Goal: Task Accomplishment & Management: Manage account settings

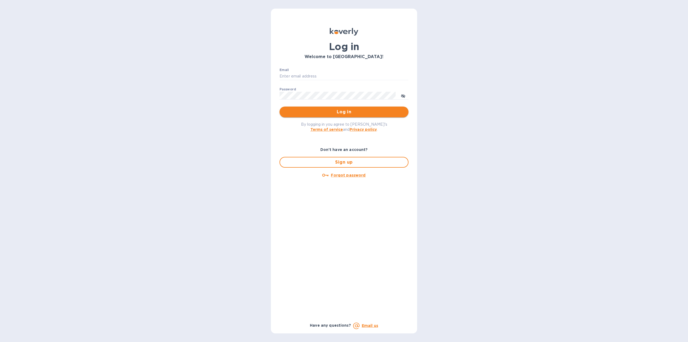
type input "joel@jmcbinc.com"
click at [332, 109] on span "Log in" at bounding box center [344, 112] width 120 height 6
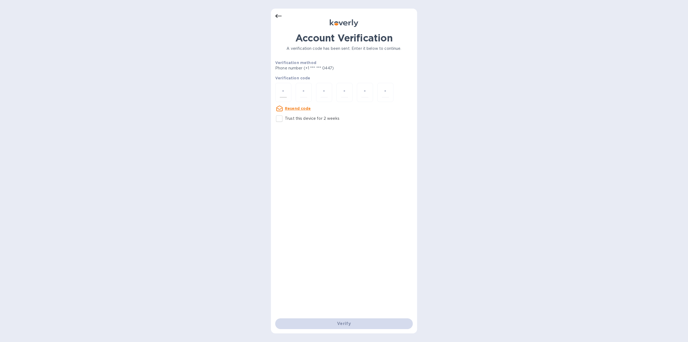
click at [288, 89] on div at bounding box center [283, 92] width 16 height 19
type input "8"
type input "3"
type input "4"
type input "0"
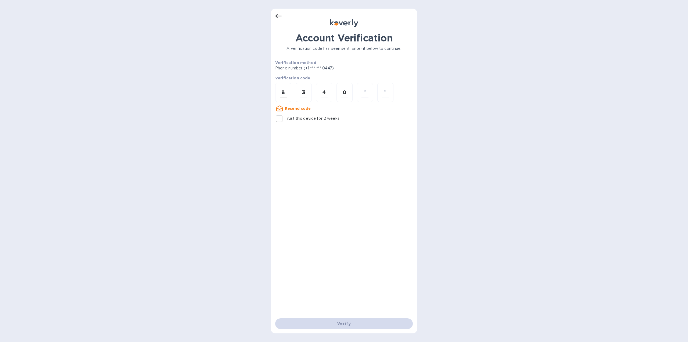
type input "8"
type input "2"
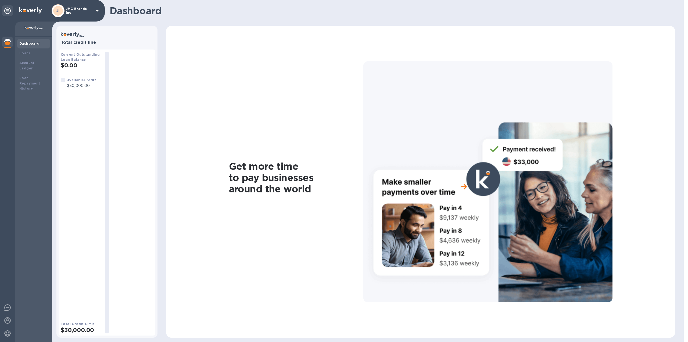
click at [79, 85] on p "$30,000.00" at bounding box center [81, 86] width 29 height 6
click at [33, 52] on div "Loans" at bounding box center [33, 53] width 28 height 5
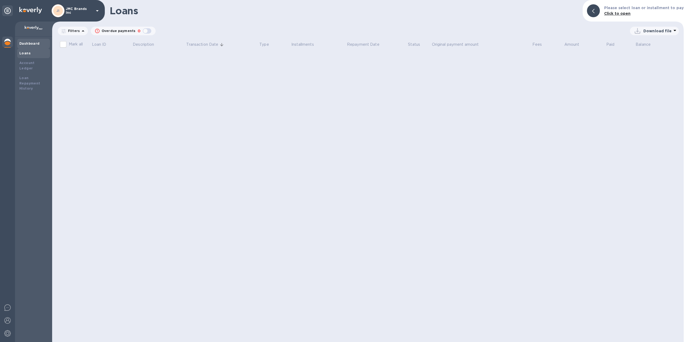
click at [38, 42] on div "Dashboard" at bounding box center [33, 43] width 28 height 5
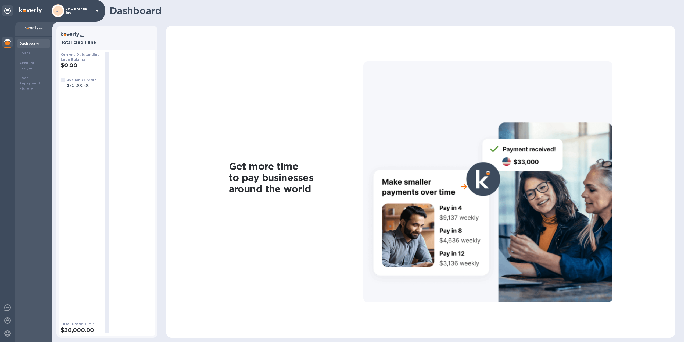
drag, startPoint x: 79, startPoint y: 76, endPoint x: 75, endPoint y: 61, distance: 15.1
click at [78, 74] on div "Current Outstanding Loan Balance $0.00 Available Credit $30,000.00 Total Credit…" at bounding box center [81, 192] width 40 height 281
drag, startPoint x: 75, startPoint y: 60, endPoint x: 97, endPoint y: 186, distance: 127.1
click at [75, 61] on b "Current Outstanding Loan Balance" at bounding box center [80, 56] width 39 height 9
click at [481, 150] on div at bounding box center [487, 181] width 249 height 240
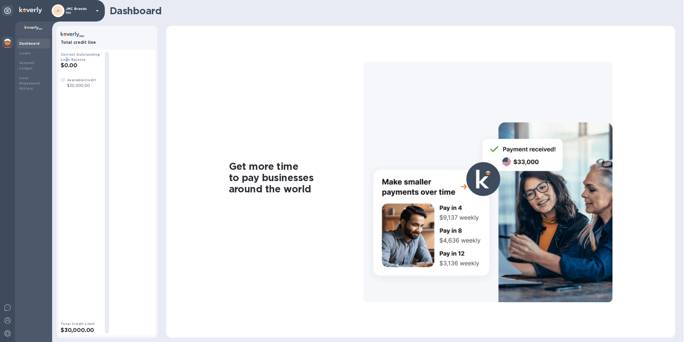
drag, startPoint x: 66, startPoint y: 58, endPoint x: 71, endPoint y: 71, distance: 14.3
click at [66, 58] on b "Current Outstanding Loan Balance" at bounding box center [80, 56] width 39 height 9
click at [77, 92] on div "Available Credit $30,000.00" at bounding box center [81, 194] width 40 height 235
click at [26, 54] on b "Loans" at bounding box center [24, 53] width 11 height 4
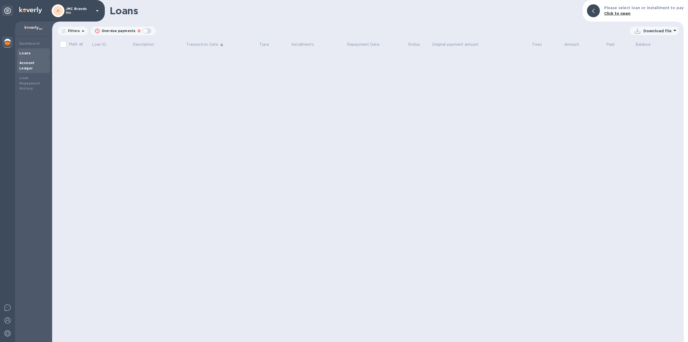
click at [32, 64] on b "Account Ledger" at bounding box center [26, 65] width 15 height 9
drag, startPoint x: 38, startPoint y: 77, endPoint x: 22, endPoint y: 57, distance: 25.3
click at [37, 76] on b "Loan Repayment History" at bounding box center [29, 83] width 21 height 15
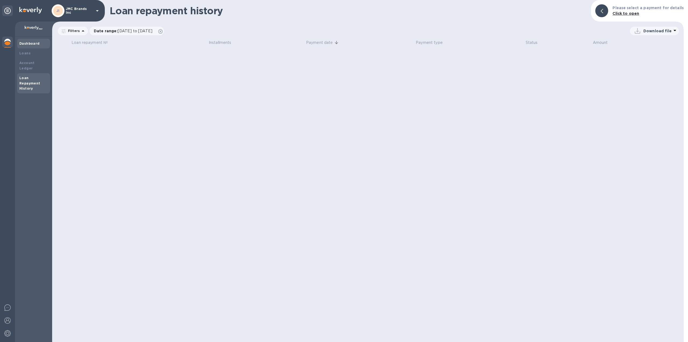
click at [25, 42] on b "Dashboard" at bounding box center [29, 43] width 20 height 4
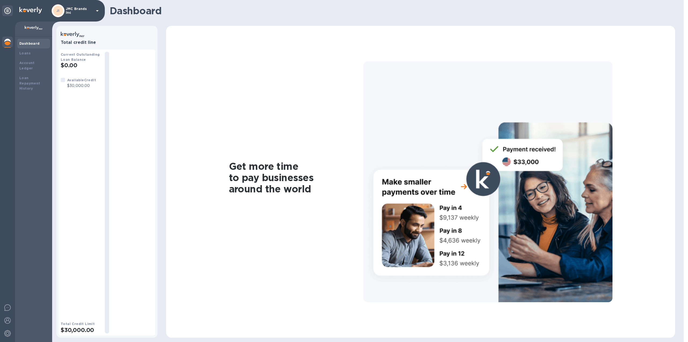
drag, startPoint x: 29, startPoint y: 53, endPoint x: 31, endPoint y: 33, distance: 20.1
click at [29, 52] on b "Loans" at bounding box center [24, 53] width 11 height 4
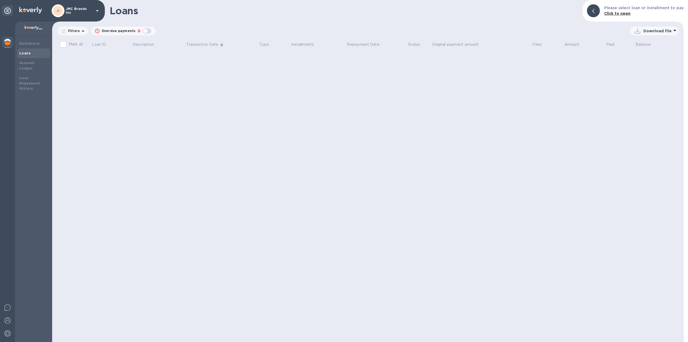
click at [35, 27] on img at bounding box center [34, 28] width 18 height 4
click at [39, 39] on div "Dashboard" at bounding box center [33, 44] width 33 height 10
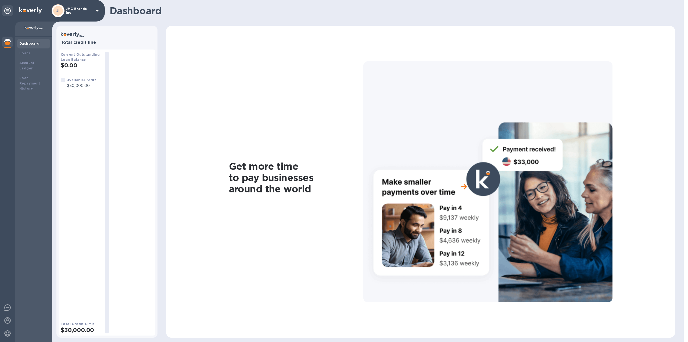
click at [266, 162] on h1 "Get more time to pay businesses around the world" at bounding box center [296, 177] width 134 height 34
click at [6, 8] on icon at bounding box center [7, 11] width 6 height 6
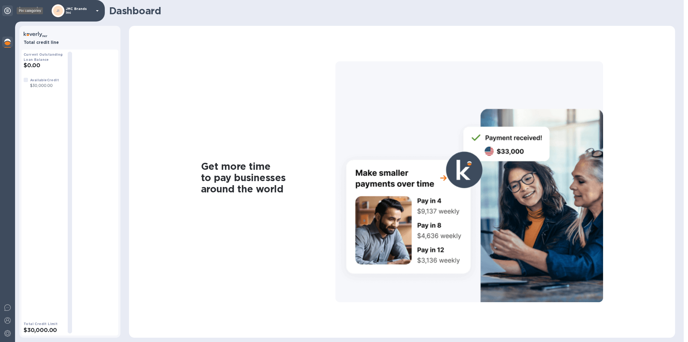
click at [7, 9] on icon at bounding box center [7, 11] width 6 height 6
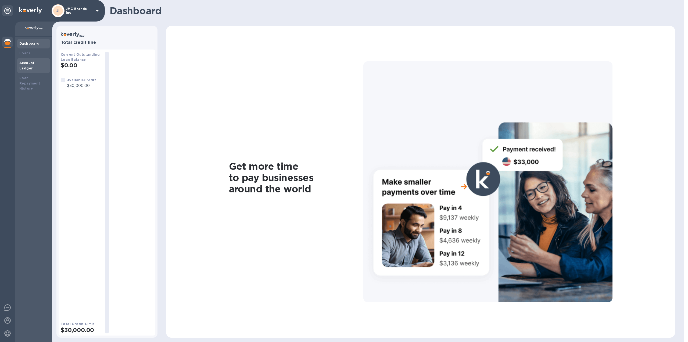
click at [35, 62] on b "Account Ledger" at bounding box center [26, 65] width 15 height 9
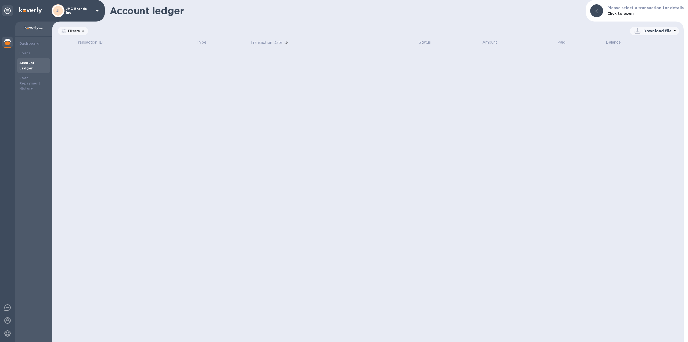
click at [628, 17] on div "Please select a transaction for details Click to open" at bounding box center [645, 11] width 81 height 16
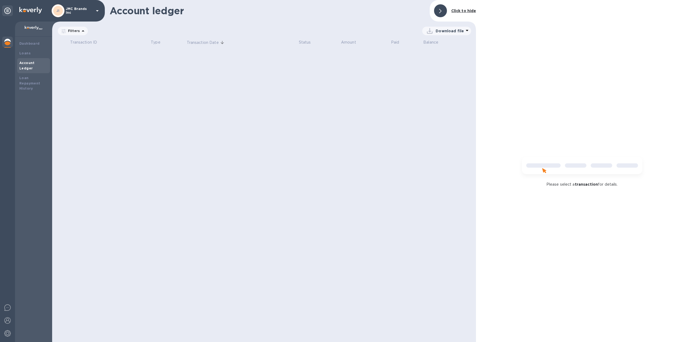
click at [458, 9] on b "Click to hide" at bounding box center [463, 11] width 25 height 4
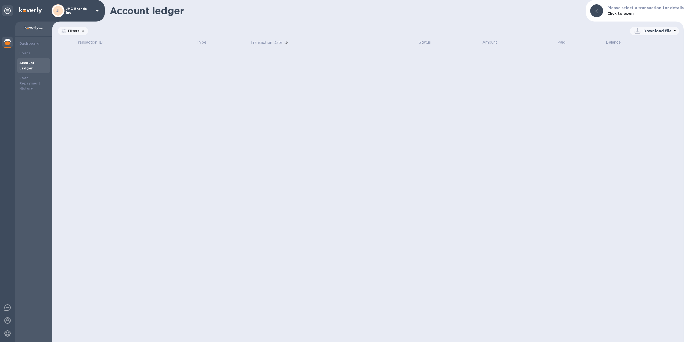
click at [71, 10] on p "JMC Brands Inc" at bounding box center [79, 11] width 27 height 8
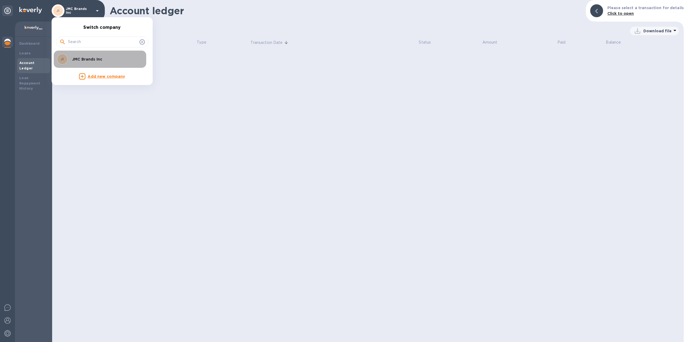
click at [87, 59] on p "JMC Brands Inc" at bounding box center [106, 58] width 68 height 5
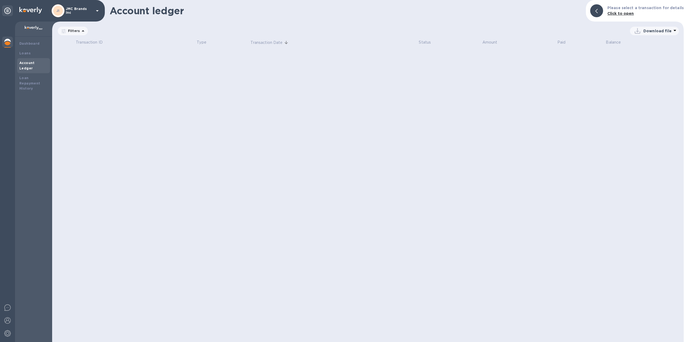
click at [6, 41] on img at bounding box center [7, 42] width 6 height 6
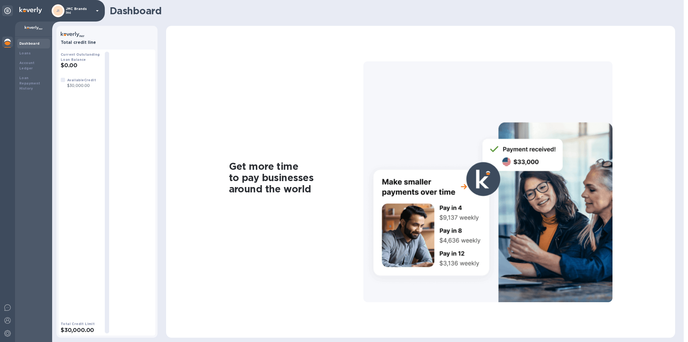
click at [30, 44] on b "Dashboard" at bounding box center [29, 43] width 20 height 4
click at [73, 67] on h2 "$0.00" at bounding box center [81, 65] width 40 height 7
click at [77, 88] on p "$30,000.00" at bounding box center [81, 86] width 29 height 6
drag, startPoint x: 70, startPoint y: 83, endPoint x: 74, endPoint y: 93, distance: 9.9
click at [71, 83] on p "$30,000.00" at bounding box center [81, 86] width 29 height 6
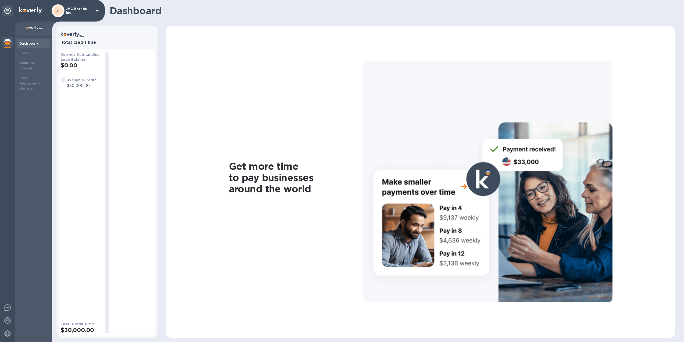
click at [406, 213] on div at bounding box center [487, 181] width 249 height 240
click at [6, 335] on img at bounding box center [7, 333] width 6 height 6
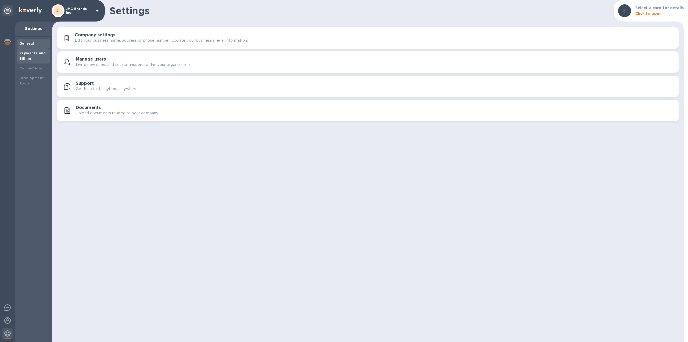
click at [35, 58] on div "Payments And Billing" at bounding box center [33, 56] width 28 height 11
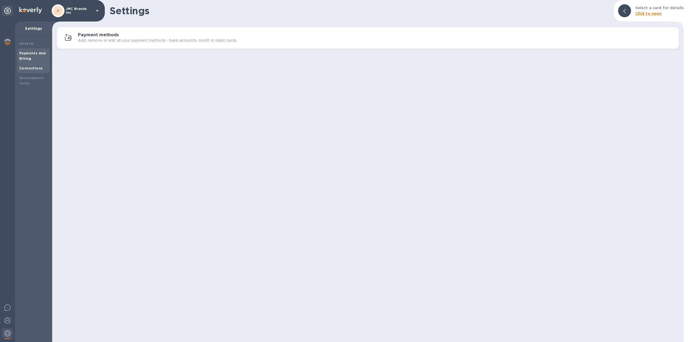
click at [36, 68] on b "Connections" at bounding box center [30, 68] width 23 height 4
click at [36, 58] on div "Payments And Billing" at bounding box center [33, 56] width 28 height 11
click at [42, 64] on div "Connections" at bounding box center [33, 68] width 33 height 10
click at [33, 80] on b "Development Tools" at bounding box center [31, 80] width 24 height 9
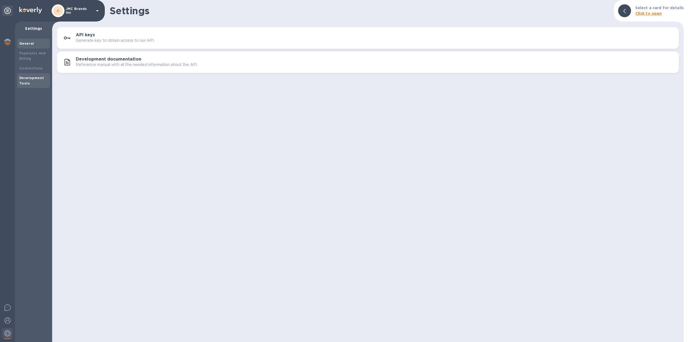
click at [36, 41] on div "General" at bounding box center [33, 43] width 28 height 5
